Goal: Task Accomplishment & Management: Manage account settings

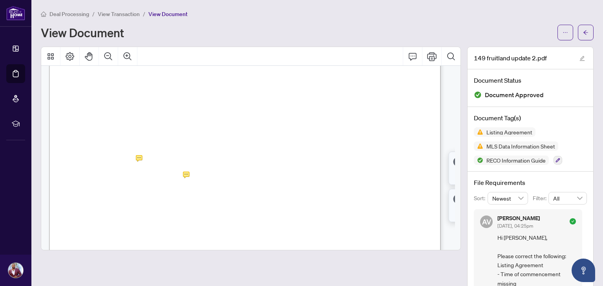
scroll to position [102, 0]
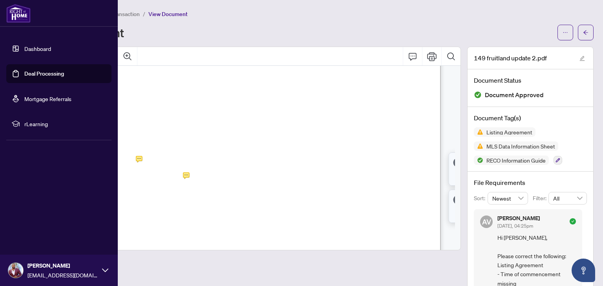
click at [24, 47] on link "Dashboard" at bounding box center [37, 48] width 27 height 7
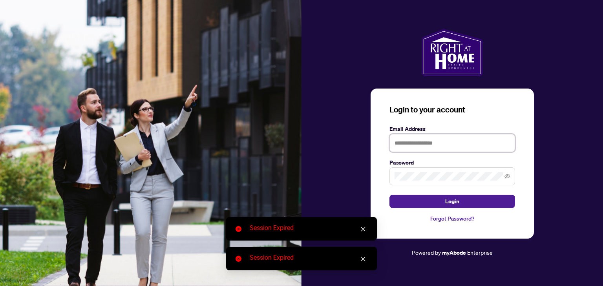
type input "**********"
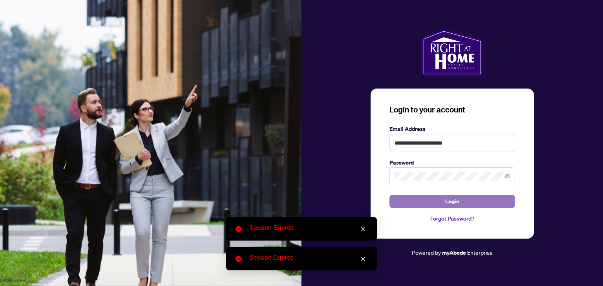
click at [424, 199] on button "Login" at bounding box center [452, 201] width 126 height 13
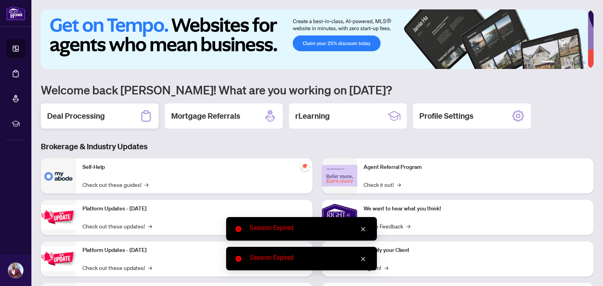
click at [110, 120] on div "Deal Processing" at bounding box center [100, 116] width 118 height 25
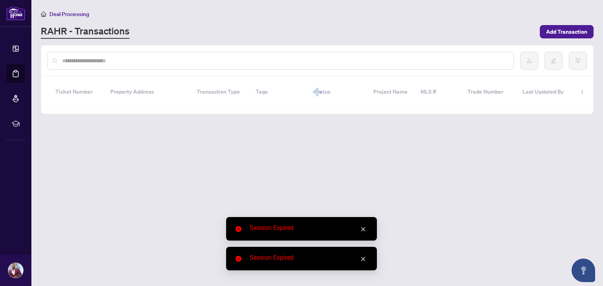
click at [364, 231] on icon "close" at bounding box center [363, 230] width 4 height 4
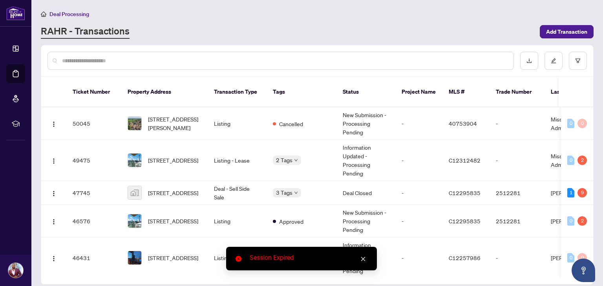
click at [363, 258] on icon "close" at bounding box center [362, 259] width 5 height 5
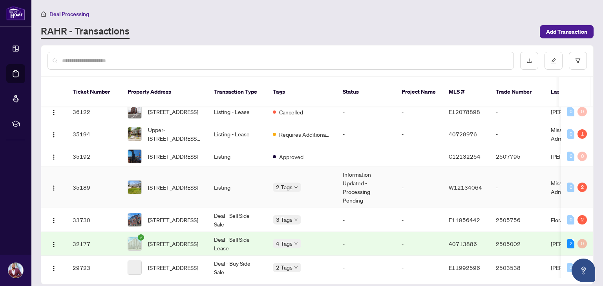
scroll to position [365, 0]
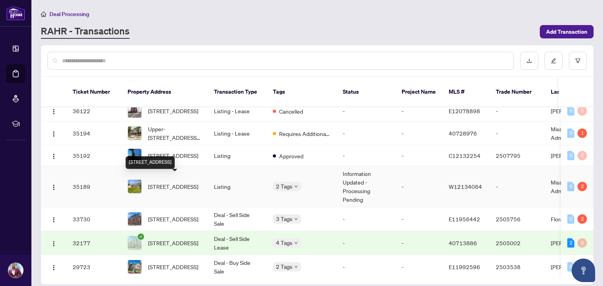
click at [179, 182] on span "[STREET_ADDRESS]" at bounding box center [173, 186] width 50 height 9
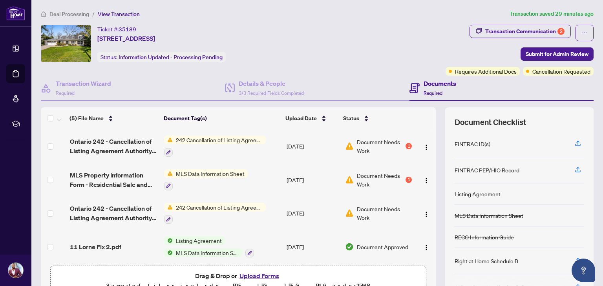
click at [201, 237] on span "Listing Agreement" at bounding box center [199, 241] width 52 height 9
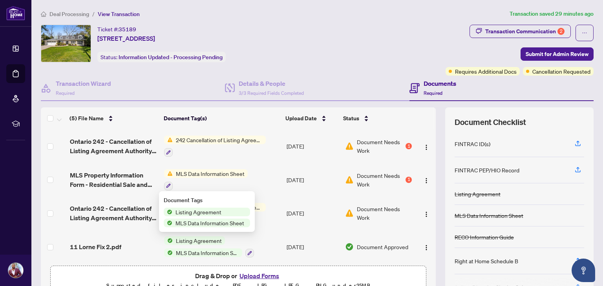
click at [210, 212] on span "Listing Agreement" at bounding box center [198, 212] width 52 height 9
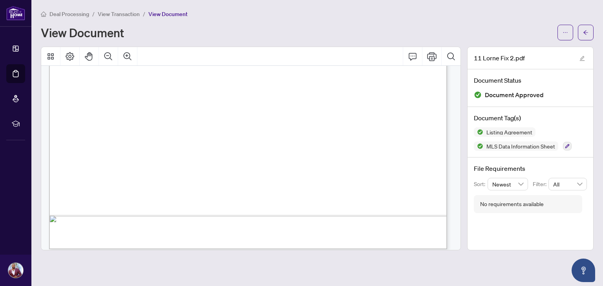
scroll to position [472, 0]
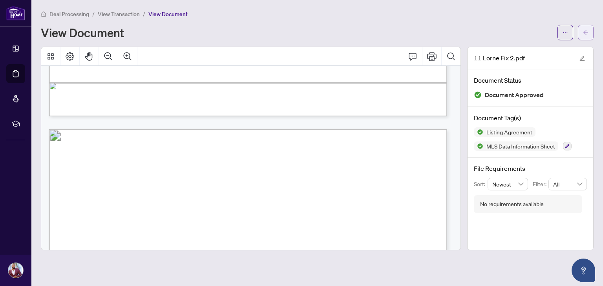
click at [583, 30] on icon "arrow-left" at bounding box center [585, 32] width 5 height 5
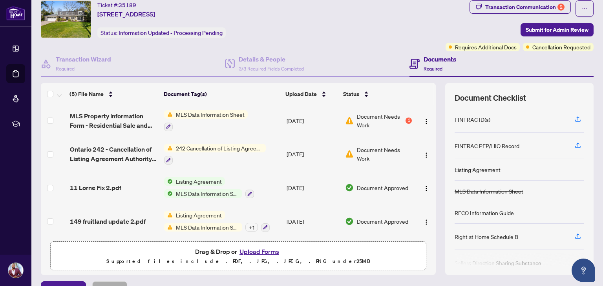
scroll to position [27, 0]
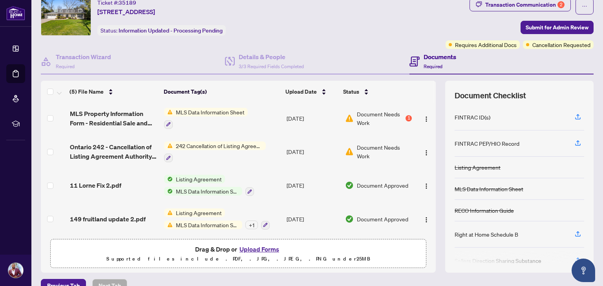
click at [250, 247] on button "Upload Forms" at bounding box center [259, 249] width 44 height 10
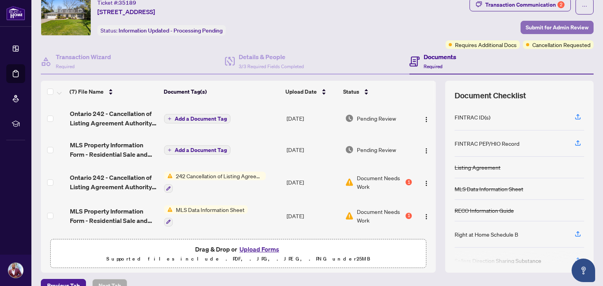
click at [540, 26] on span "Submit for Admin Review" at bounding box center [556, 27] width 63 height 13
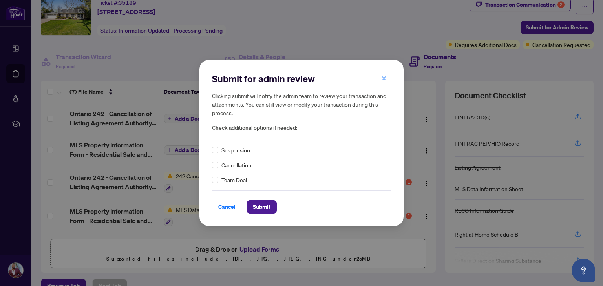
click at [220, 164] on div "Cancellation" at bounding box center [301, 165] width 179 height 9
click at [259, 204] on span "Submit" at bounding box center [262, 207] width 18 height 13
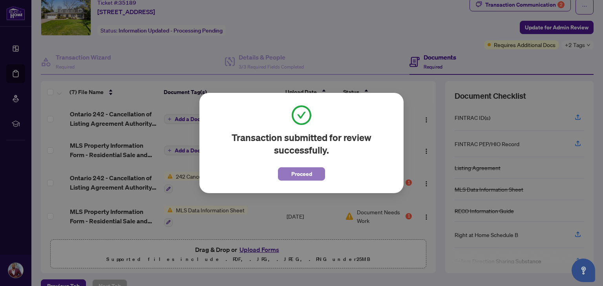
click at [309, 172] on span "Proceed" at bounding box center [301, 174] width 21 height 13
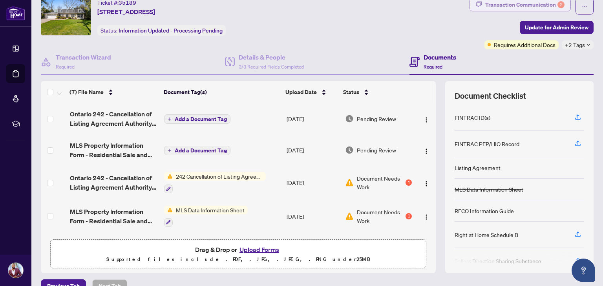
click at [524, 6] on div "Transaction Communication 2" at bounding box center [524, 4] width 79 height 13
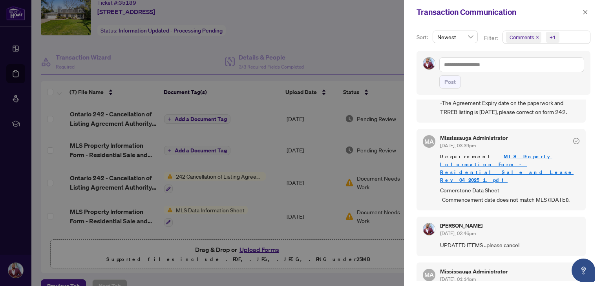
scroll to position [73, 0]
click at [468, 240] on span "UPDATED ITEMS ..please cancel" at bounding box center [509, 244] width 139 height 9
copy span "UPDATED ITEMS ..please cancel"
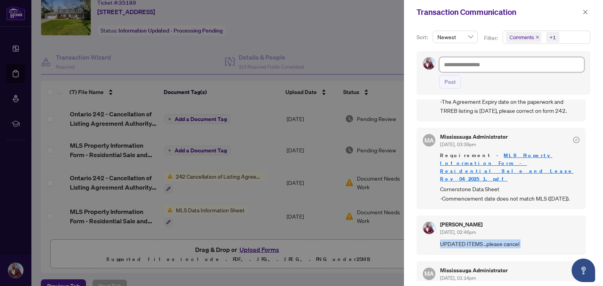
click at [505, 65] on textarea at bounding box center [511, 64] width 145 height 15
paste textarea "**********"
type textarea "**********"
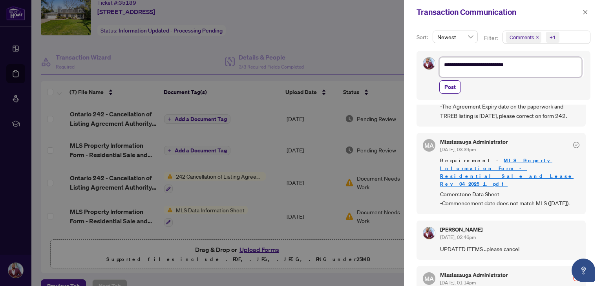
scroll to position [0, 0]
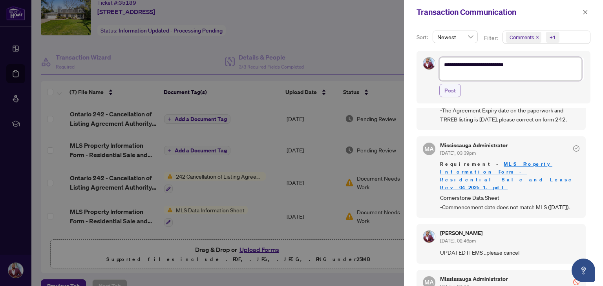
type textarea "**********"
click at [455, 90] on span "Post" at bounding box center [449, 90] width 11 height 13
type textarea "**********"
